Goal: Contribute content

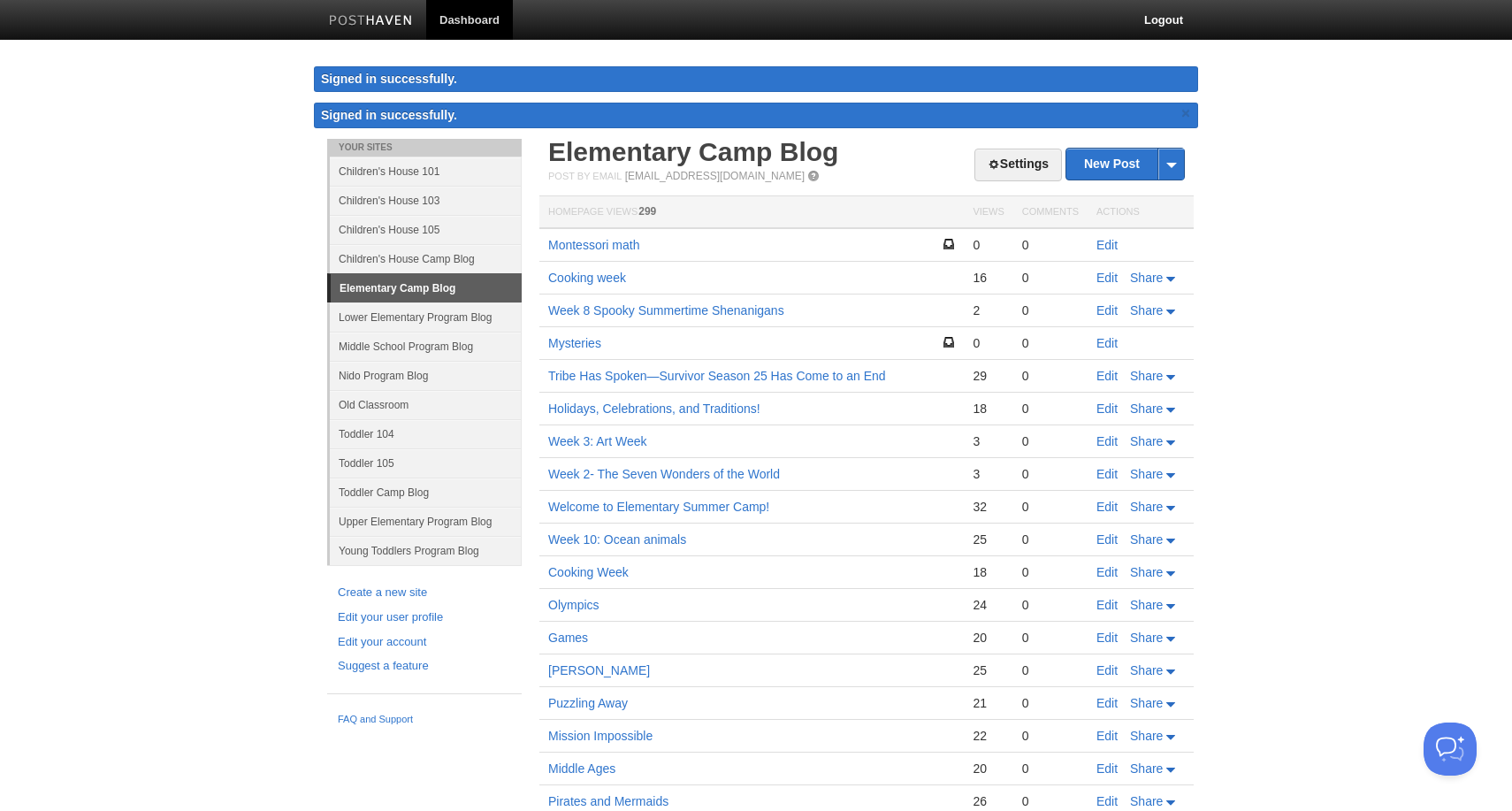
click at [428, 434] on link "Toddler 104" at bounding box center [426, 433] width 192 height 29
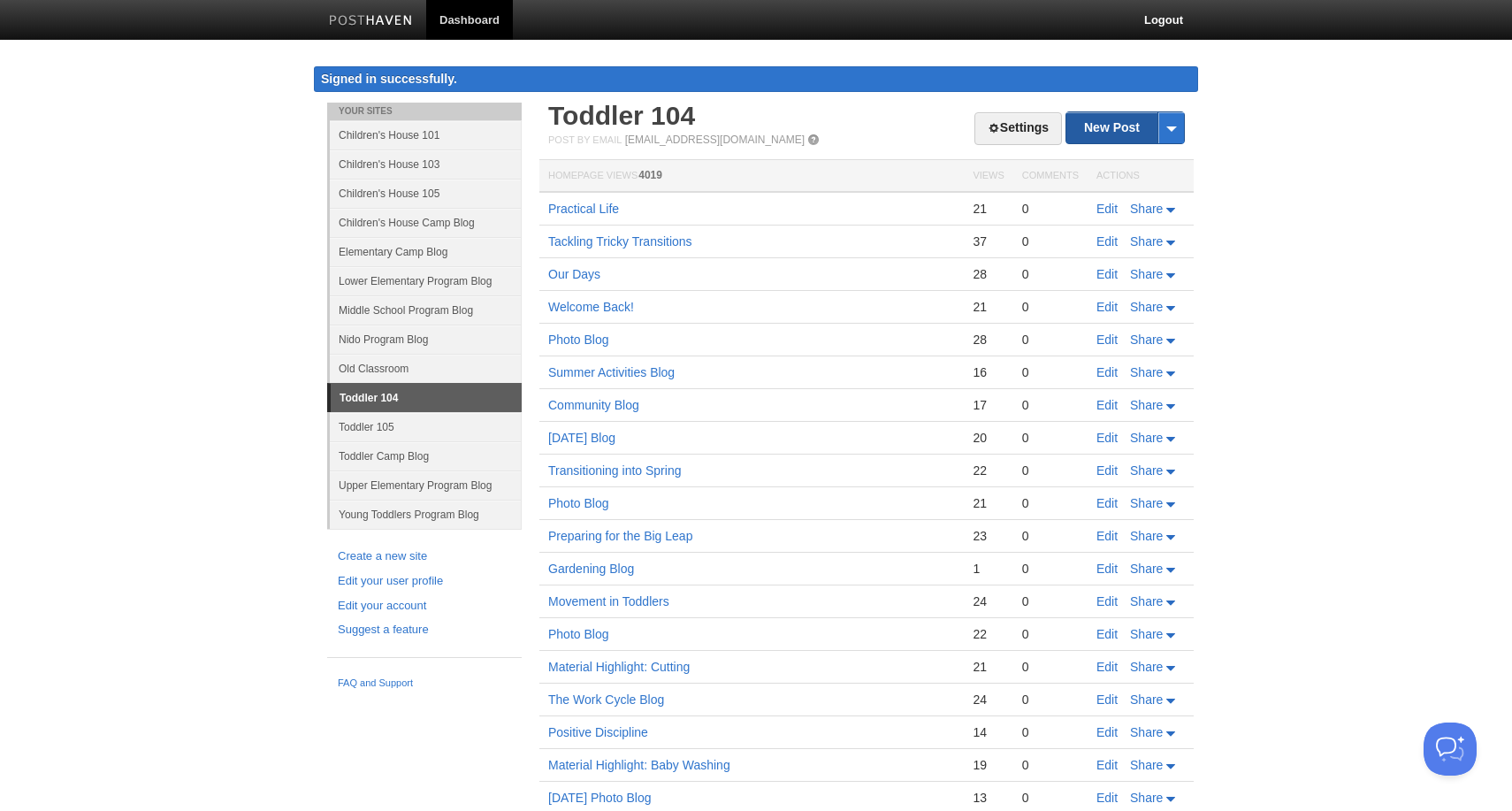
click at [1128, 140] on link "New Post" at bounding box center [1124, 127] width 118 height 31
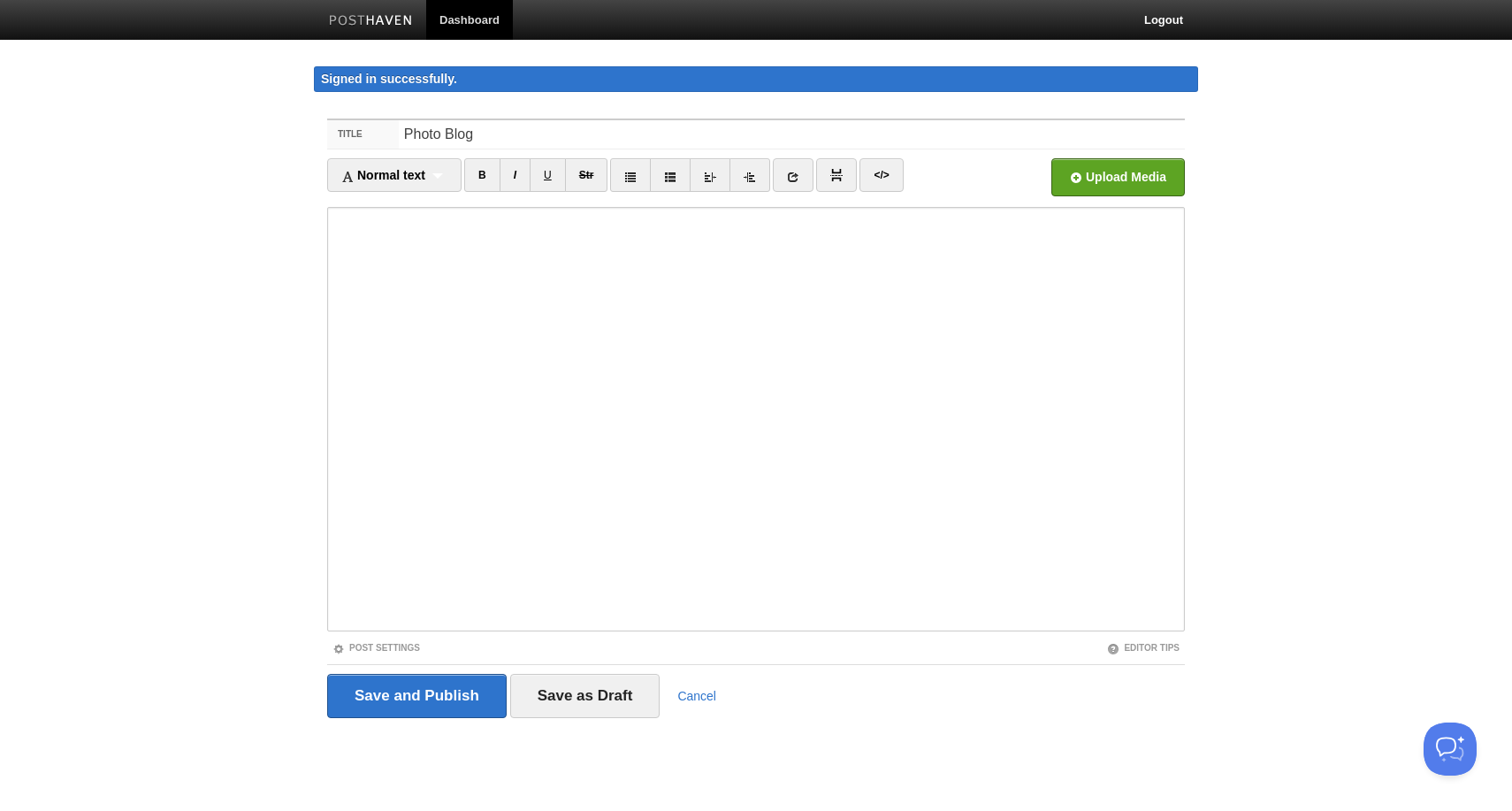
type input "Photo Blog"
click at [1073, 179] on input "file" at bounding box center [584, 182] width 1338 height 90
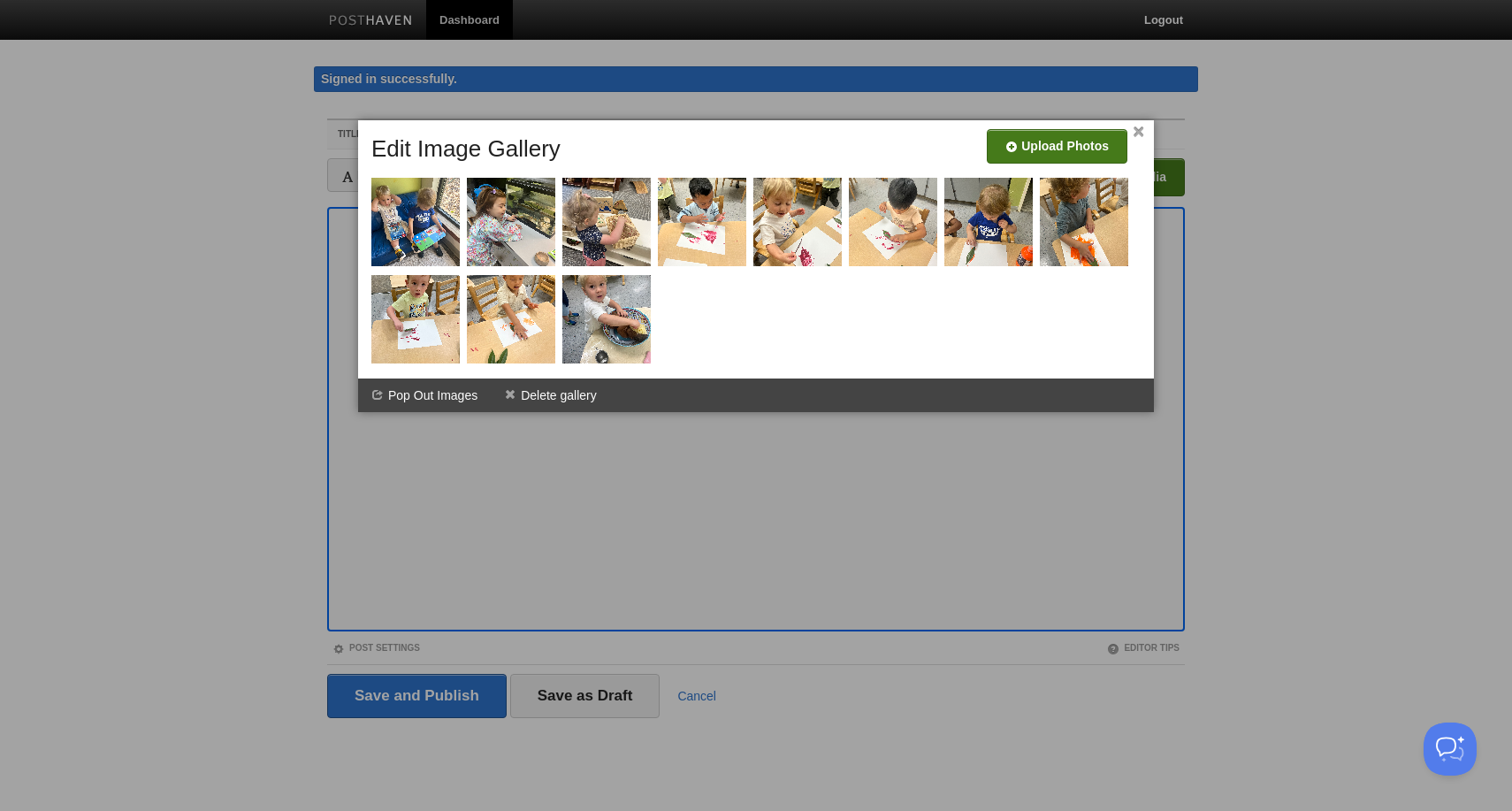
click at [1039, 152] on input "file" at bounding box center [527, 153] width 1338 height 90
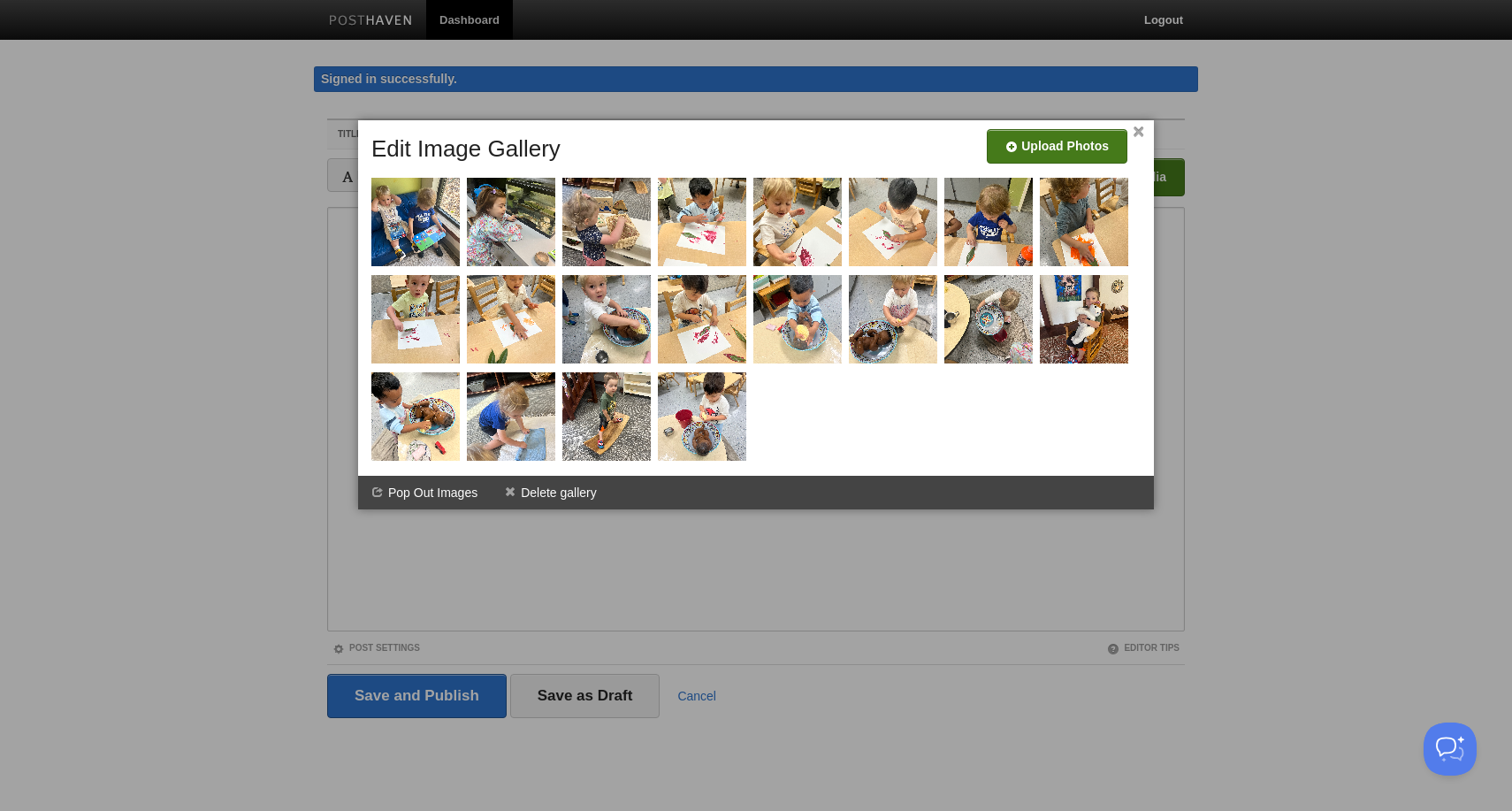
click at [1076, 140] on input "file" at bounding box center [527, 153] width 1338 height 90
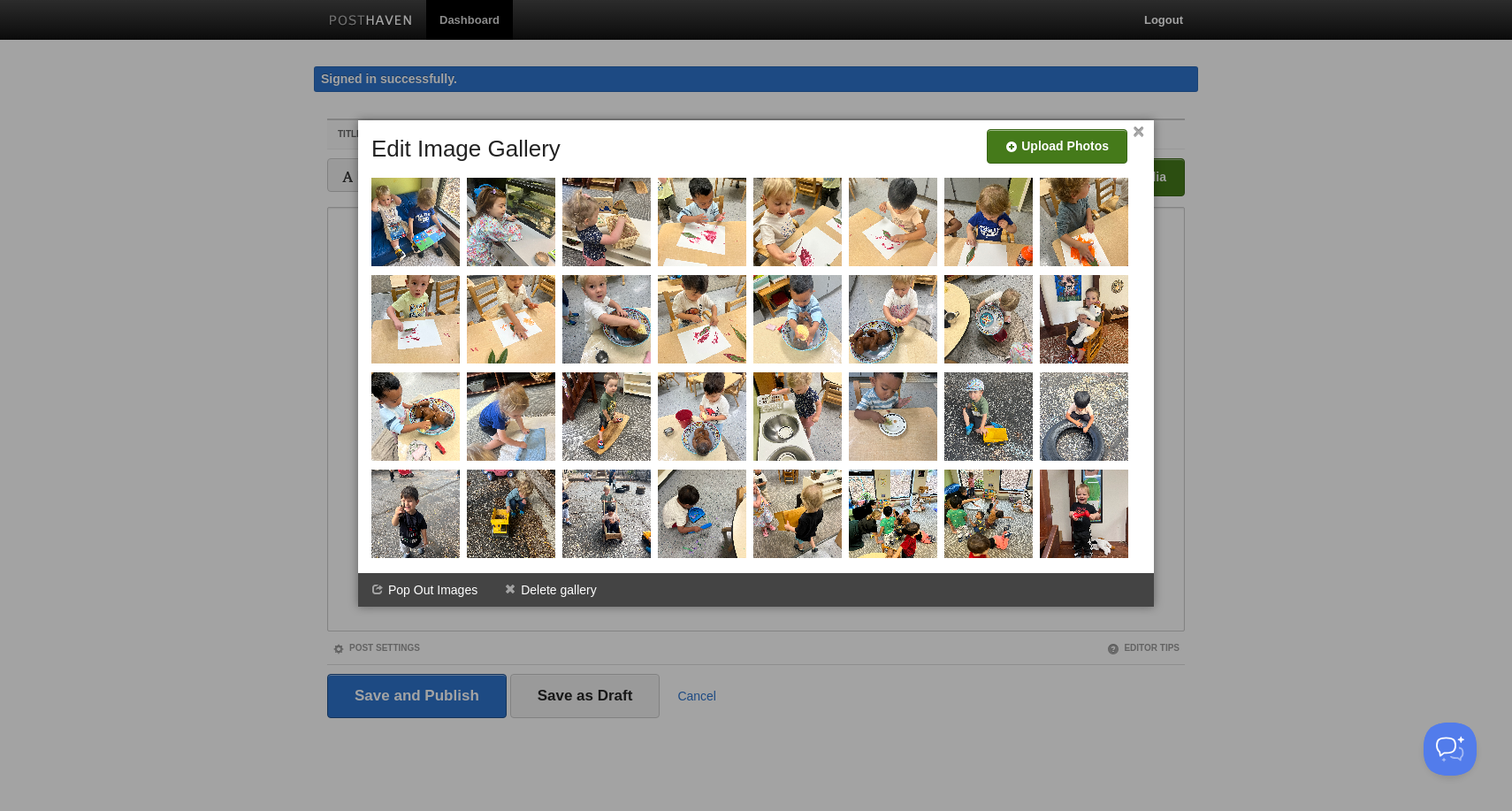
click at [1059, 153] on input "file" at bounding box center [527, 153] width 1338 height 90
click at [1098, 163] on span "Upload Photos" at bounding box center [1057, 146] width 141 height 35
click at [1076, 135] on input "file" at bounding box center [527, 153] width 1338 height 90
click at [1138, 131] on link "×" at bounding box center [1138, 132] width 12 height 10
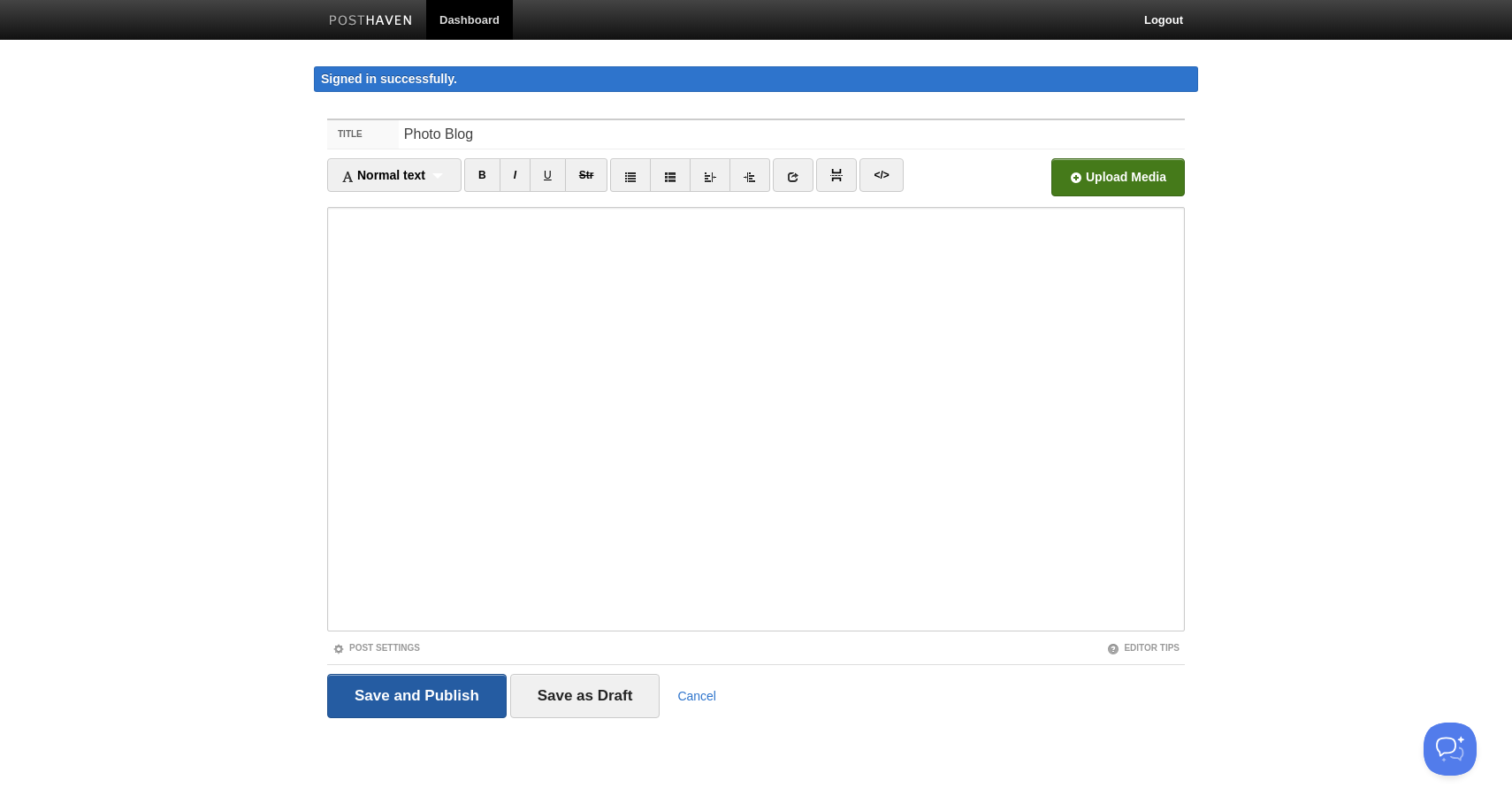
click at [405, 692] on input "Save and Publish" at bounding box center [417, 696] width 180 height 44
